Goal: Information Seeking & Learning: Learn about a topic

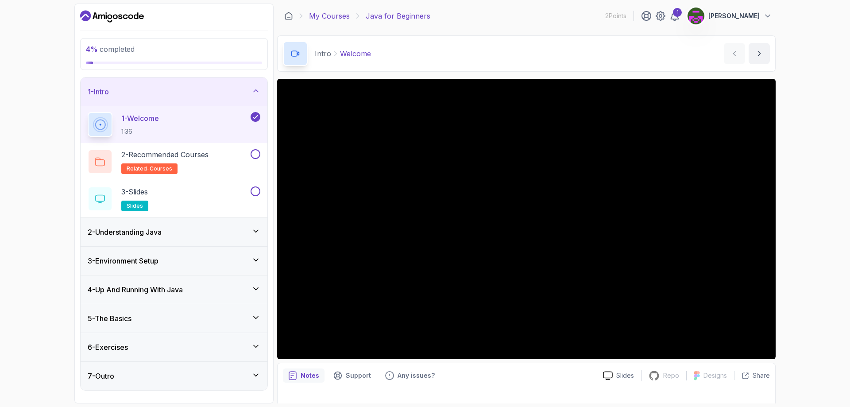
click at [333, 20] on div "My Courses Java for Beginners 2 Points 1 Vinh Vũ" at bounding box center [526, 16] width 499 height 25
click at [334, 20] on link "My Courses" at bounding box center [329, 16] width 41 height 11
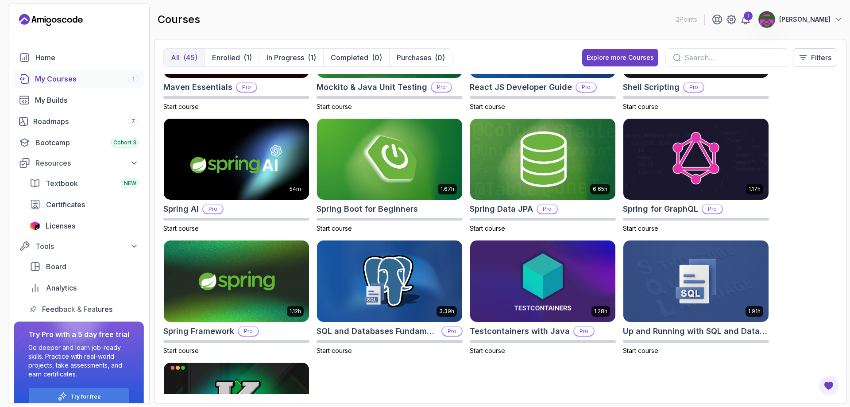
scroll to position [1063, 0]
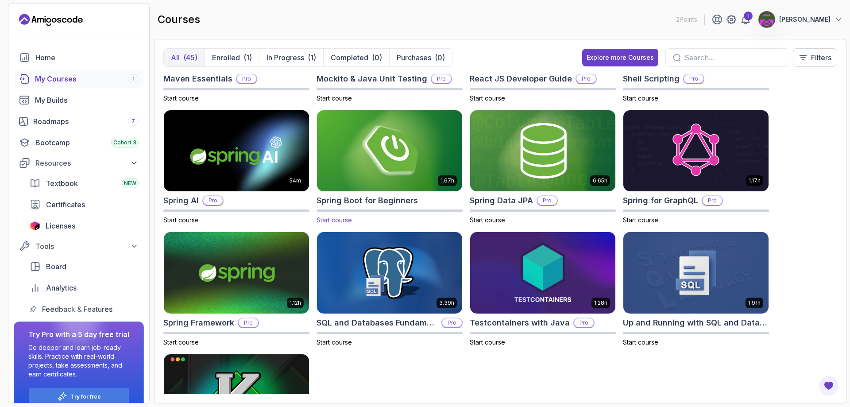
click at [338, 220] on body "2 Points 1 Vinh Vũ Home My Courses 1 My Builds Roadmaps 7 Bootcamp Cohort 3 Res…" at bounding box center [425, 203] width 850 height 407
drag, startPoint x: 340, startPoint y: 219, endPoint x: 289, endPoint y: 218, distance: 50.9
click at [289, 218] on p "Start course" at bounding box center [236, 220] width 146 height 9
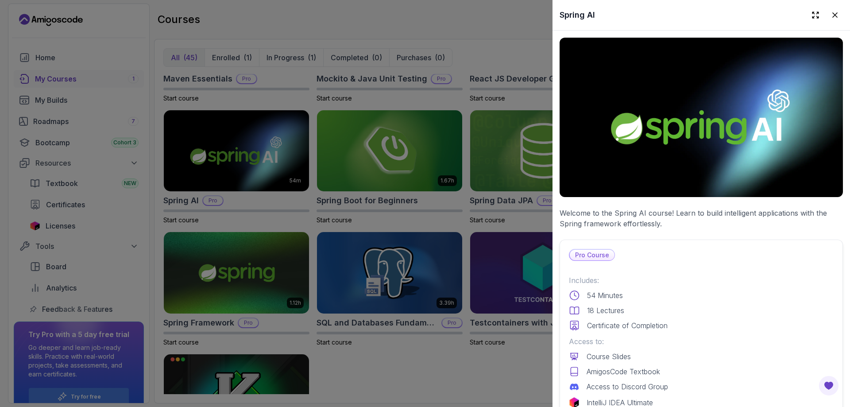
click at [363, 156] on div at bounding box center [425, 203] width 850 height 407
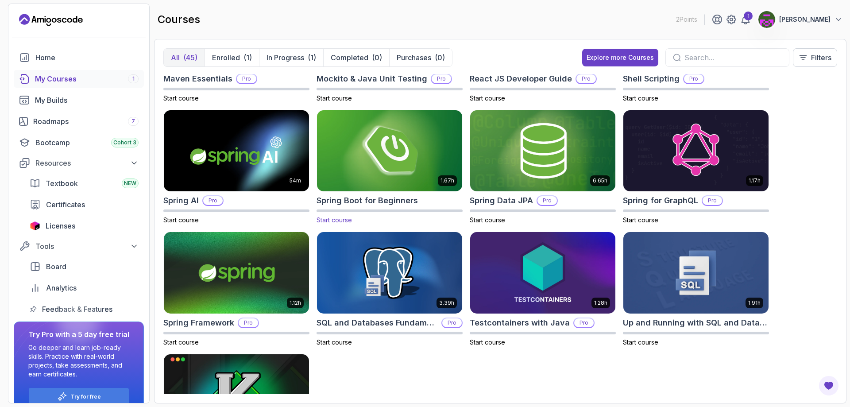
click at [342, 221] on span "Start course" at bounding box center [334, 220] width 35 height 8
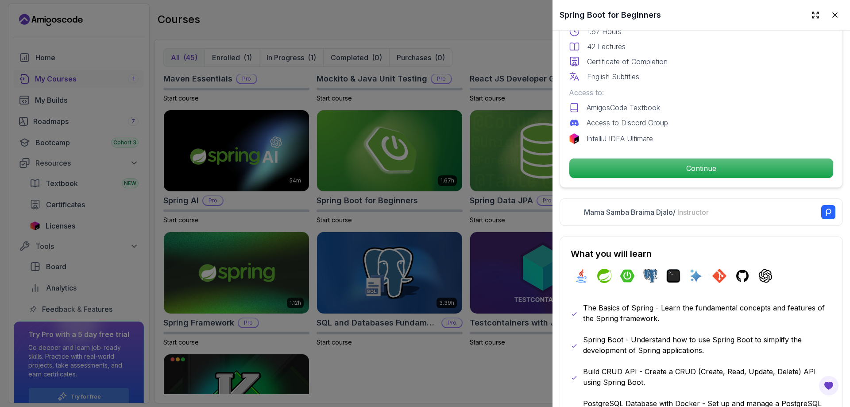
scroll to position [266, 0]
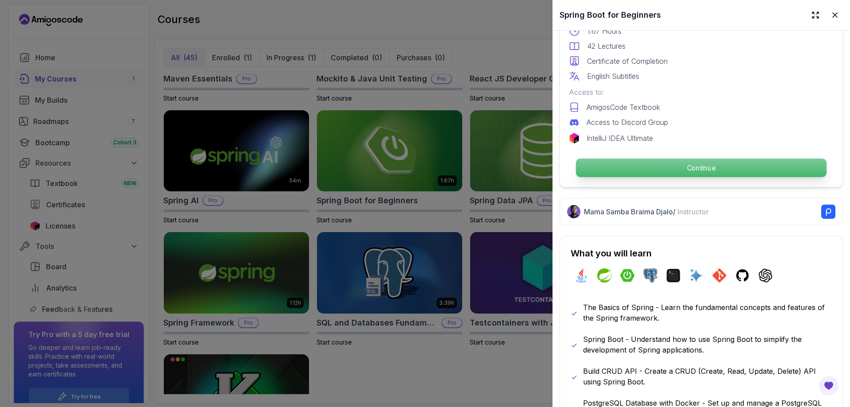
click at [647, 161] on p "Continue" at bounding box center [701, 167] width 251 height 19
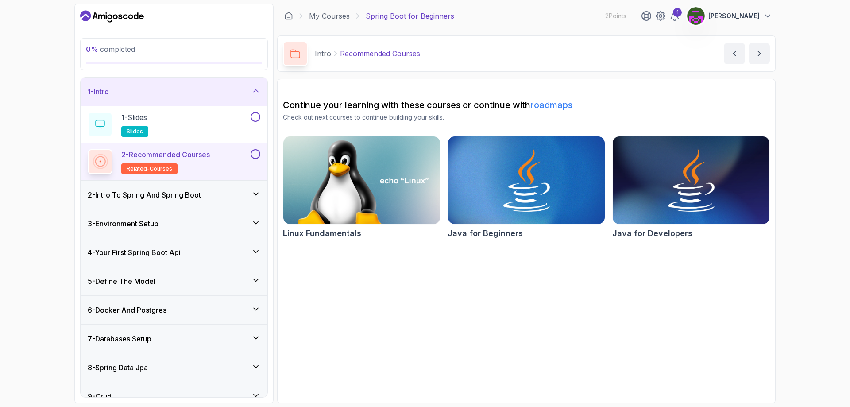
click at [705, 16] on img at bounding box center [696, 16] width 18 height 18
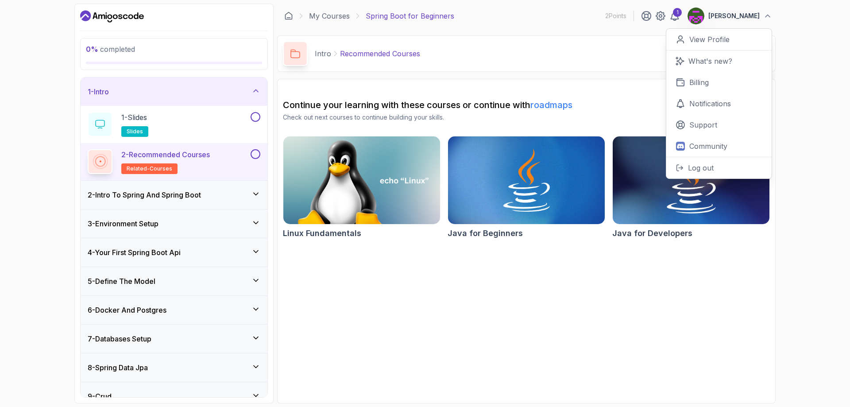
click at [634, 235] on h2 "Java for Developers" at bounding box center [652, 233] width 80 height 12
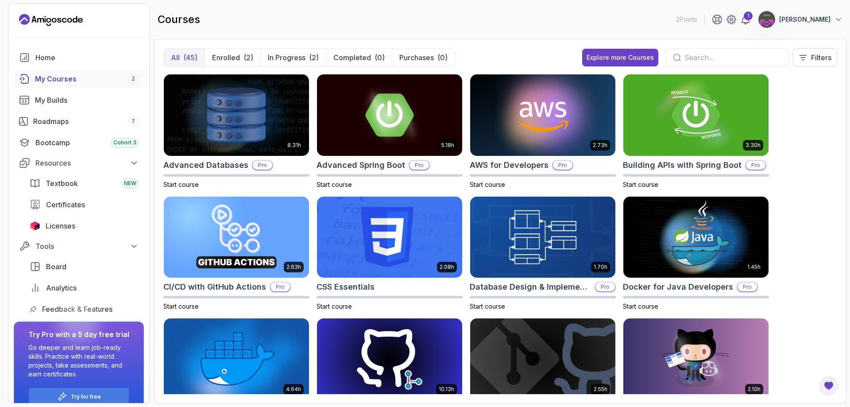
click at [86, 81] on div "My Courses 2" at bounding box center [87, 78] width 104 height 11
click at [224, 54] on p "Enrolled" at bounding box center [226, 57] width 28 height 11
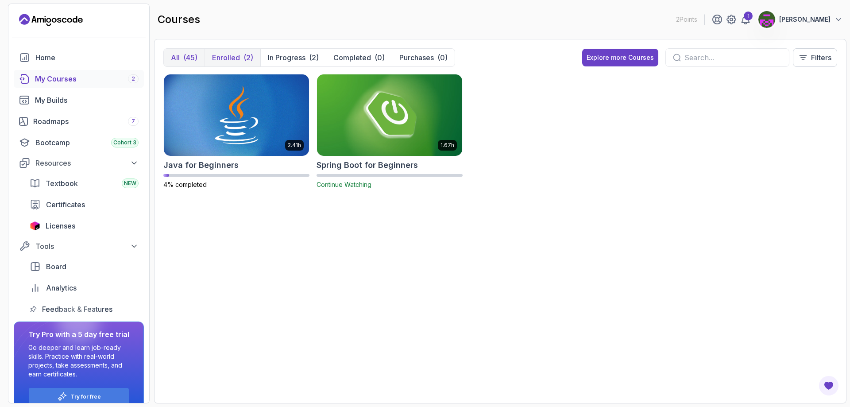
click at [183, 56] on div "(45)" at bounding box center [190, 57] width 14 height 11
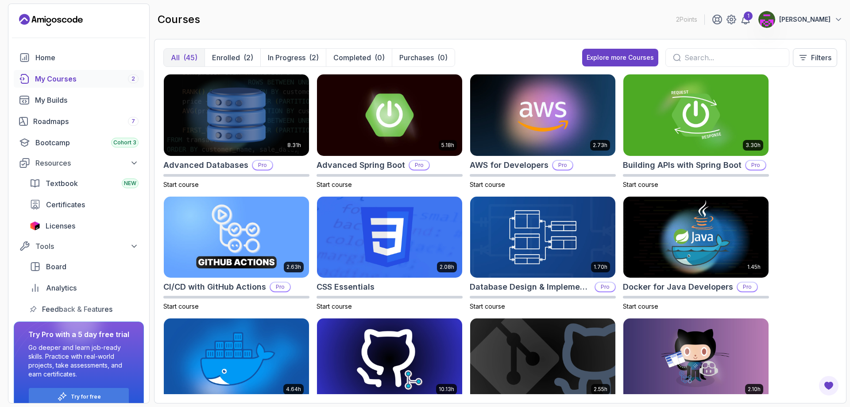
scroll to position [297, 0]
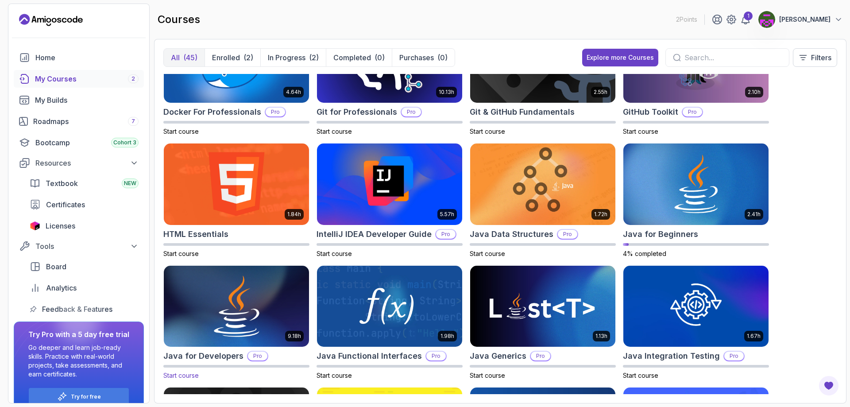
click at [180, 377] on span "Start course" at bounding box center [180, 375] width 35 height 8
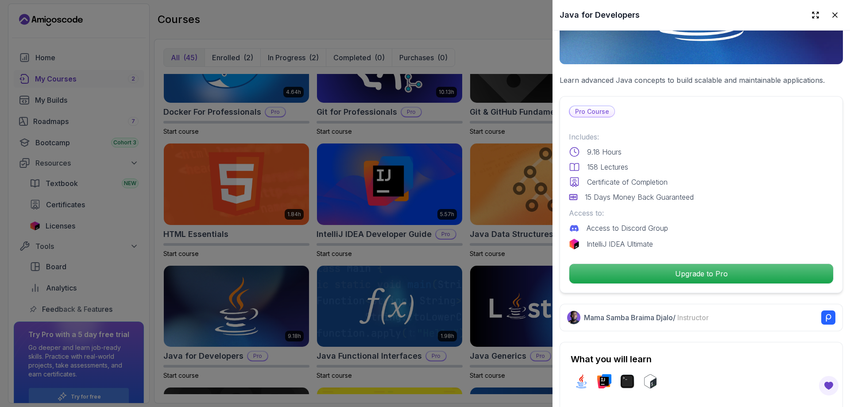
scroll to position [221, 0]
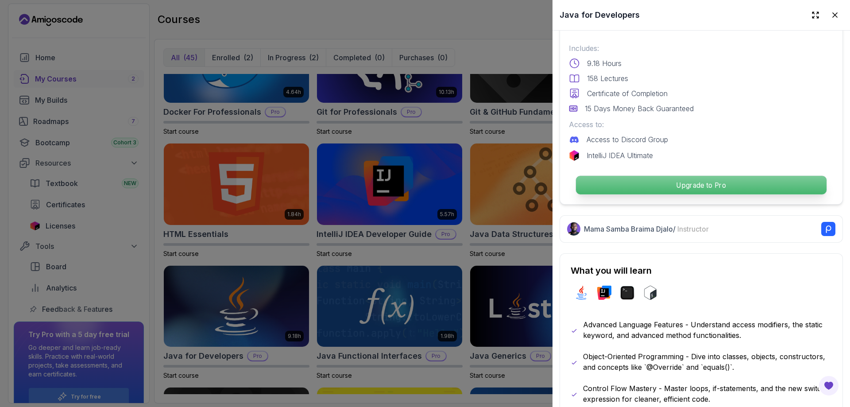
click at [669, 185] on p "Upgrade to Pro" at bounding box center [701, 185] width 251 height 19
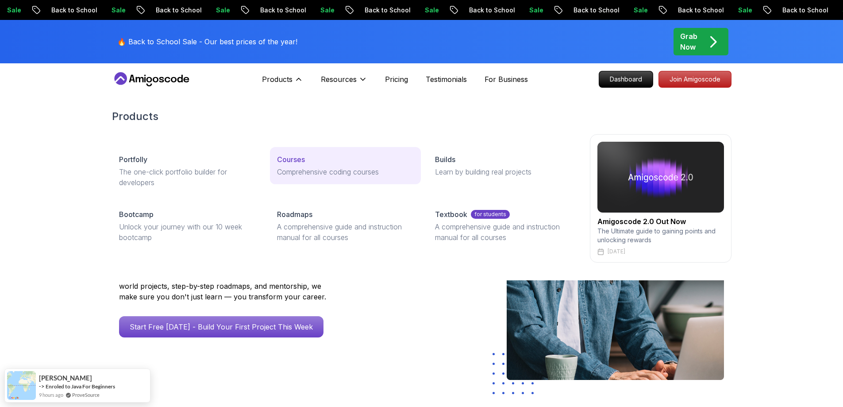
click at [292, 162] on p "Courses" at bounding box center [291, 159] width 28 height 11
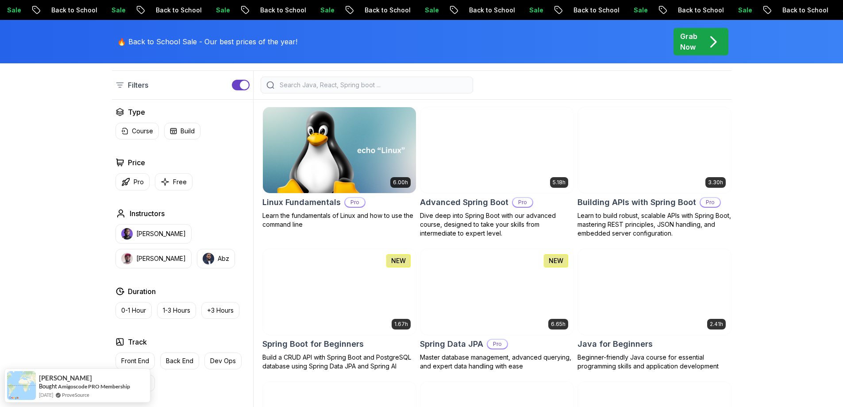
scroll to position [576, 0]
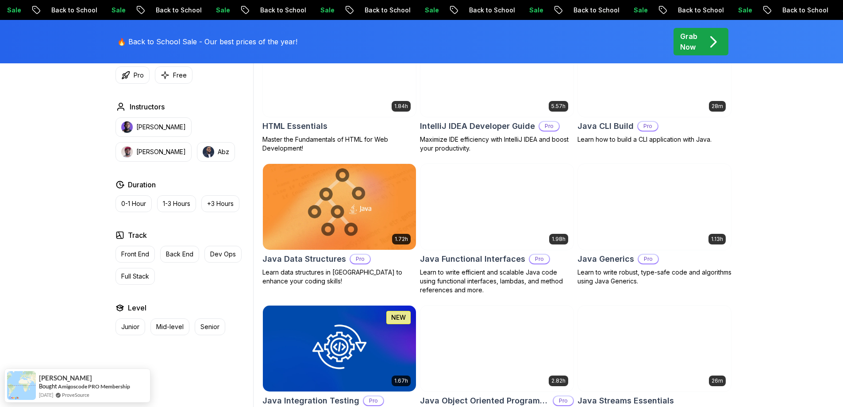
scroll to position [974, 0]
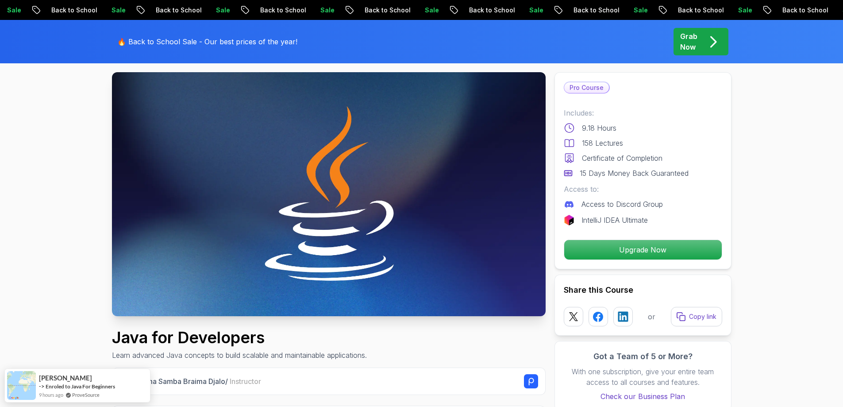
scroll to position [221, 0]
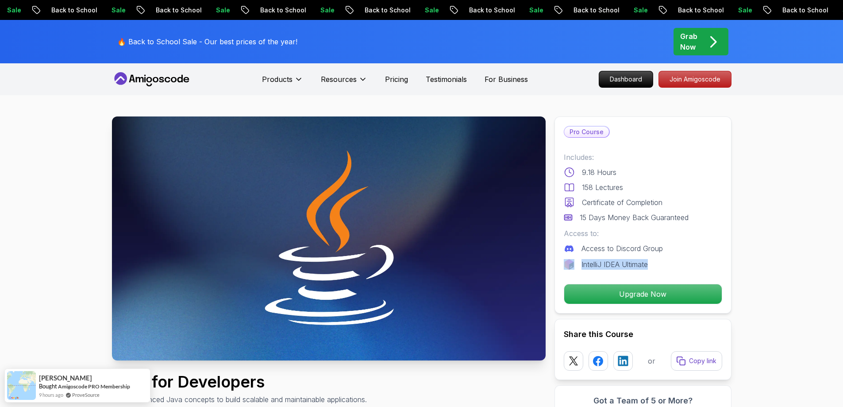
drag, startPoint x: 664, startPoint y: 263, endPoint x: 571, endPoint y: 267, distance: 93.5
click at [571, 267] on div "IntelliJ IDEA Ultimate" at bounding box center [643, 264] width 158 height 11
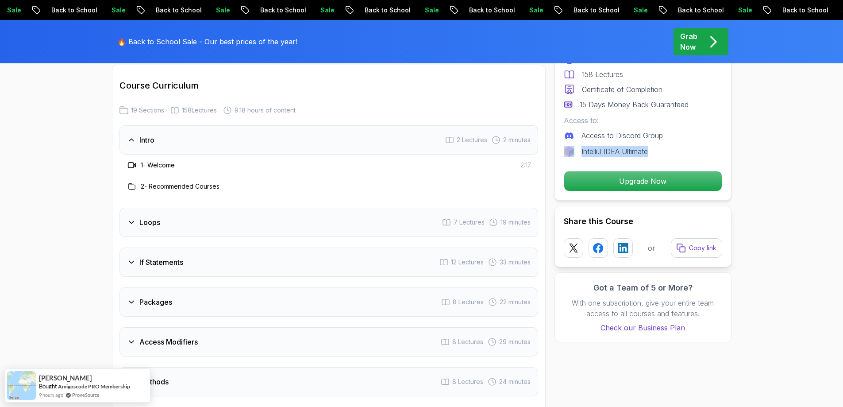
scroll to position [1151, 0]
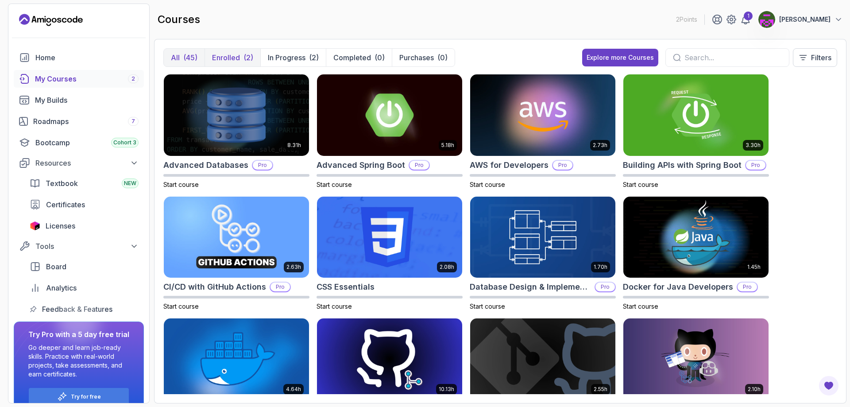
click at [246, 59] on div "(2)" at bounding box center [248, 57] width 10 height 11
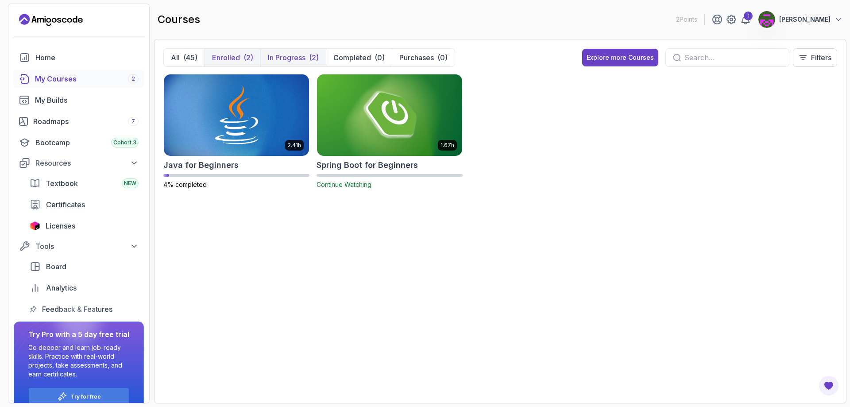
click at [267, 58] on button "In Progress (2)" at bounding box center [293, 58] width 66 height 18
click at [244, 61] on div "(2)" at bounding box center [248, 57] width 10 height 11
